Goal: Task Accomplishment & Management: Complete application form

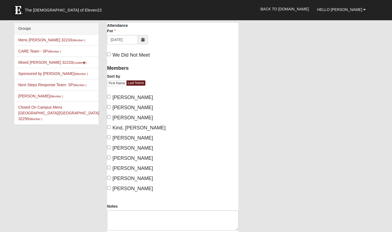
click at [116, 167] on span "Swindell, Miranda" at bounding box center [133, 168] width 41 height 5
click at [111, 167] on input "Swindell, Miranda" at bounding box center [109, 168] width 4 height 4
checkbox input "true"
click at [111, 188] on label "Van Essendelft, Abigail" at bounding box center [130, 188] width 46 height 7
click at [111, 188] on input "Van Essendelft, Abigail" at bounding box center [109, 188] width 4 height 4
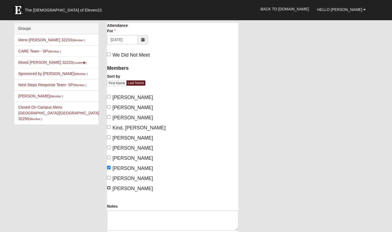
checkbox input "true"
click at [120, 146] on span "Meyer, Bob" at bounding box center [133, 148] width 41 height 5
click at [111, 146] on input "Meyer, Bob" at bounding box center [109, 148] width 4 height 4
checkbox input "true"
click at [118, 158] on span "Meyer, Teri" at bounding box center [133, 158] width 41 height 5
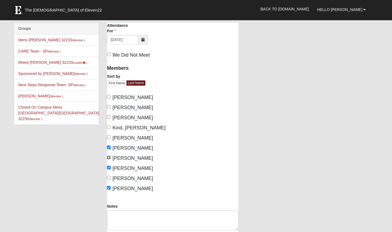
click at [111, 158] on input "Meyer, Teri" at bounding box center [109, 158] width 4 height 4
checkbox input "true"
click at [108, 189] on input "Van Essendelft, Abigail" at bounding box center [109, 188] width 4 height 4
checkbox input "false"
click at [110, 127] on input "Kind, Gaynell" at bounding box center [109, 128] width 4 height 4
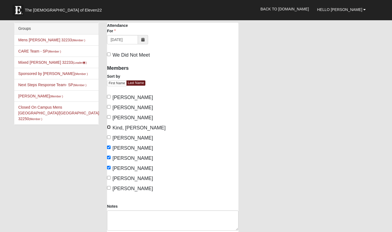
checkbox input "true"
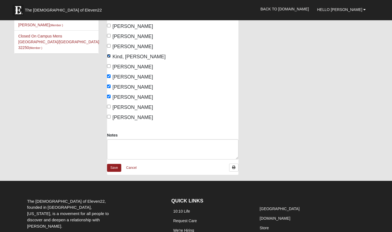
scroll to position [72, 0]
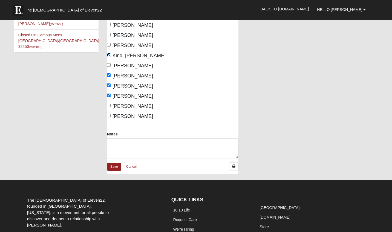
click at [237, 156] on textarea "Notes" at bounding box center [173, 148] width 132 height 20
click at [112, 168] on link "Save" at bounding box center [114, 167] width 14 height 8
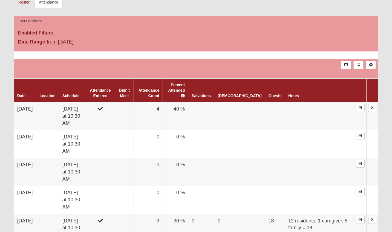
scroll to position [198, 0]
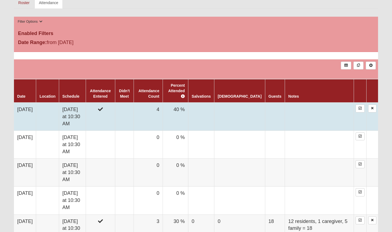
click at [36, 104] on td "10/12/2025" at bounding box center [25, 117] width 22 height 28
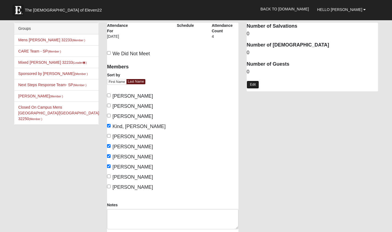
click at [252, 85] on link "Edit" at bounding box center [253, 85] width 12 height 8
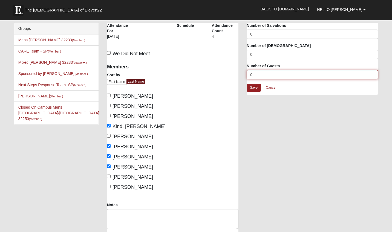
drag, startPoint x: 263, startPoint y: 75, endPoint x: 239, endPoint y: 76, distance: 24.4
click at [247, 76] on input "0" at bounding box center [313, 74] width 132 height 9
type input "15"
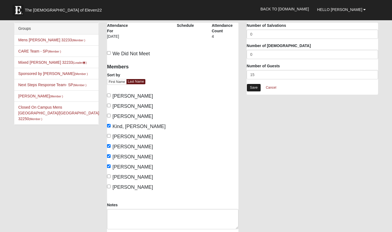
click at [254, 90] on link "Save" at bounding box center [254, 88] width 14 height 8
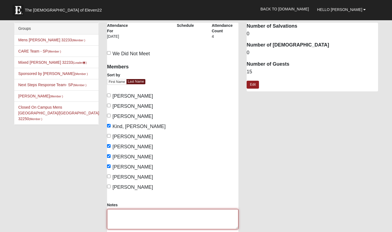
click at [118, 218] on textarea "Notes" at bounding box center [173, 219] width 132 height 20
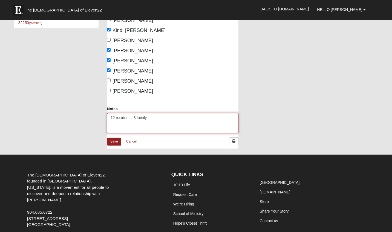
scroll to position [98, 0]
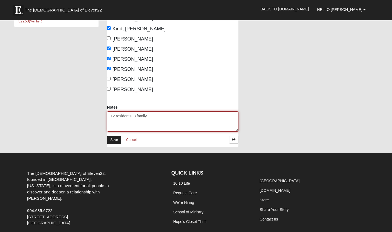
type textarea "12 residents, 3 family"
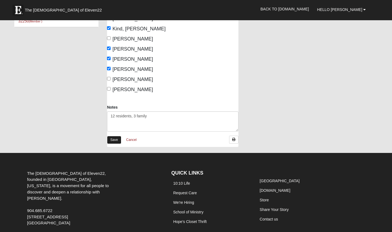
click at [116, 140] on link "Save" at bounding box center [114, 140] width 14 height 8
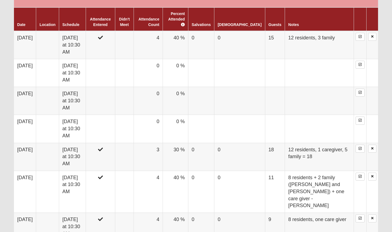
scroll to position [258, 0]
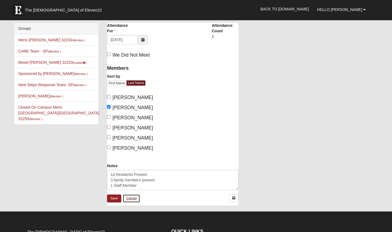
click at [132, 198] on link "Cancel" at bounding box center [132, 199] width 18 height 8
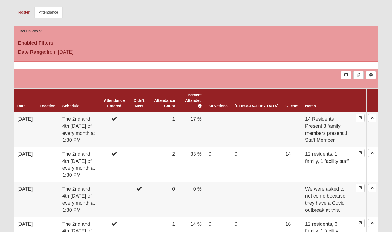
scroll to position [188, 0]
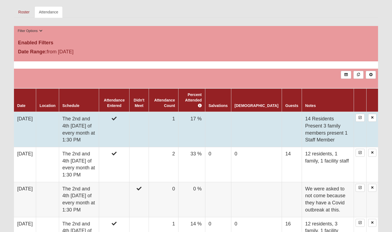
click at [34, 112] on td "[DATE]" at bounding box center [25, 129] width 22 height 35
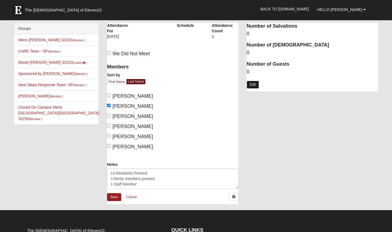
click at [253, 85] on link "Edit" at bounding box center [253, 85] width 12 height 8
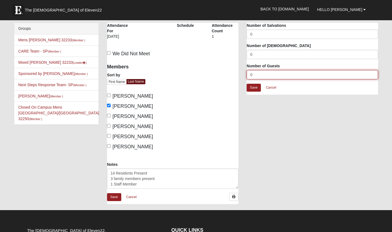
click at [255, 79] on input "0" at bounding box center [313, 74] width 132 height 9
type input "17"
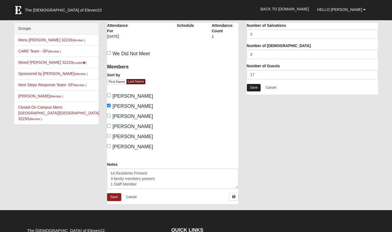
click at [255, 86] on link "Save" at bounding box center [254, 88] width 14 height 8
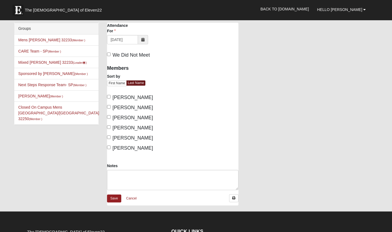
click at [125, 138] on span "Gilbert, Mary" at bounding box center [133, 137] width 41 height 5
click at [111, 138] on input "[PERSON_NAME]" at bounding box center [109, 138] width 4 height 4
checkbox input "true"
click at [118, 151] on span "[PERSON_NAME]" at bounding box center [133, 148] width 41 height 5
click at [111, 149] on input "[PERSON_NAME]" at bounding box center [109, 148] width 4 height 4
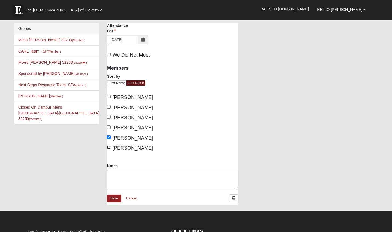
checkbox input "true"
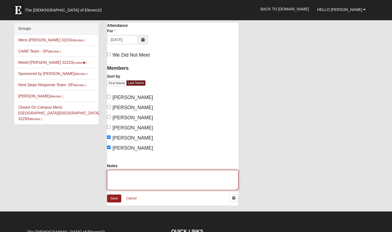
click at [132, 176] on textarea "Notes" at bounding box center [173, 180] width 132 height 20
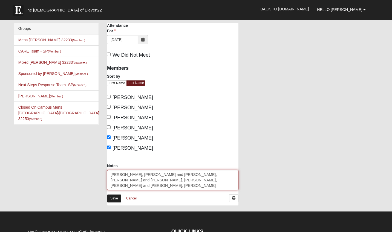
type textarea "[PERSON_NAME], [PERSON_NAME] and [PERSON_NAME], [PERSON_NAME] and [PERSON_NAME]…"
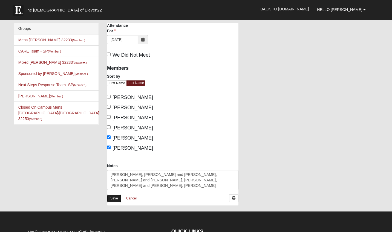
click at [114, 199] on link "Save" at bounding box center [114, 199] width 14 height 8
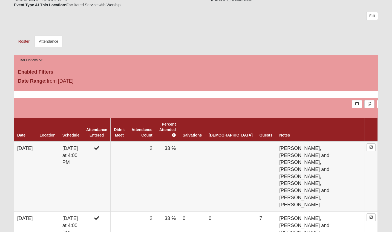
scroll to position [157, 0]
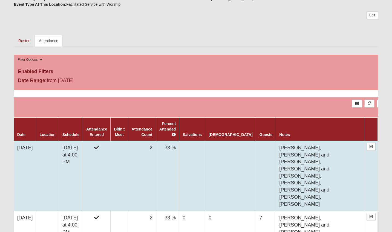
click at [33, 142] on td "[DATE]" at bounding box center [25, 176] width 22 height 70
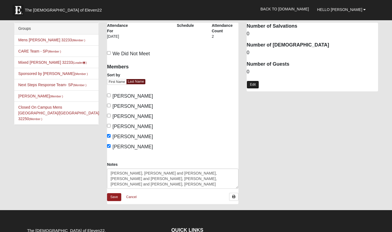
click at [253, 84] on link "Edit" at bounding box center [253, 85] width 12 height 8
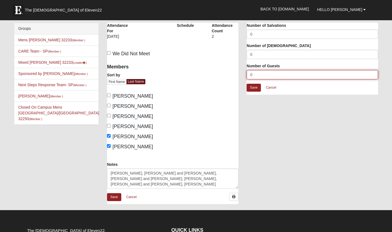
click at [255, 74] on input "0" at bounding box center [313, 74] width 132 height 9
click at [253, 74] on input "0" at bounding box center [313, 74] width 132 height 9
type input "9"
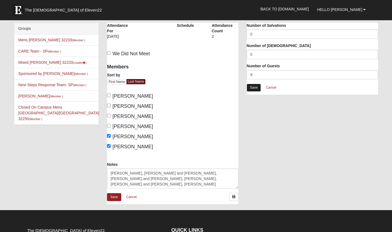
click at [255, 91] on link "Save" at bounding box center [254, 88] width 14 height 8
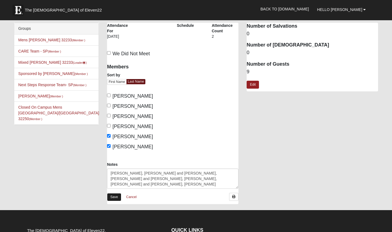
click at [115, 194] on link "Save" at bounding box center [114, 197] width 14 height 8
